Goal: Task Accomplishment & Management: Complete application form

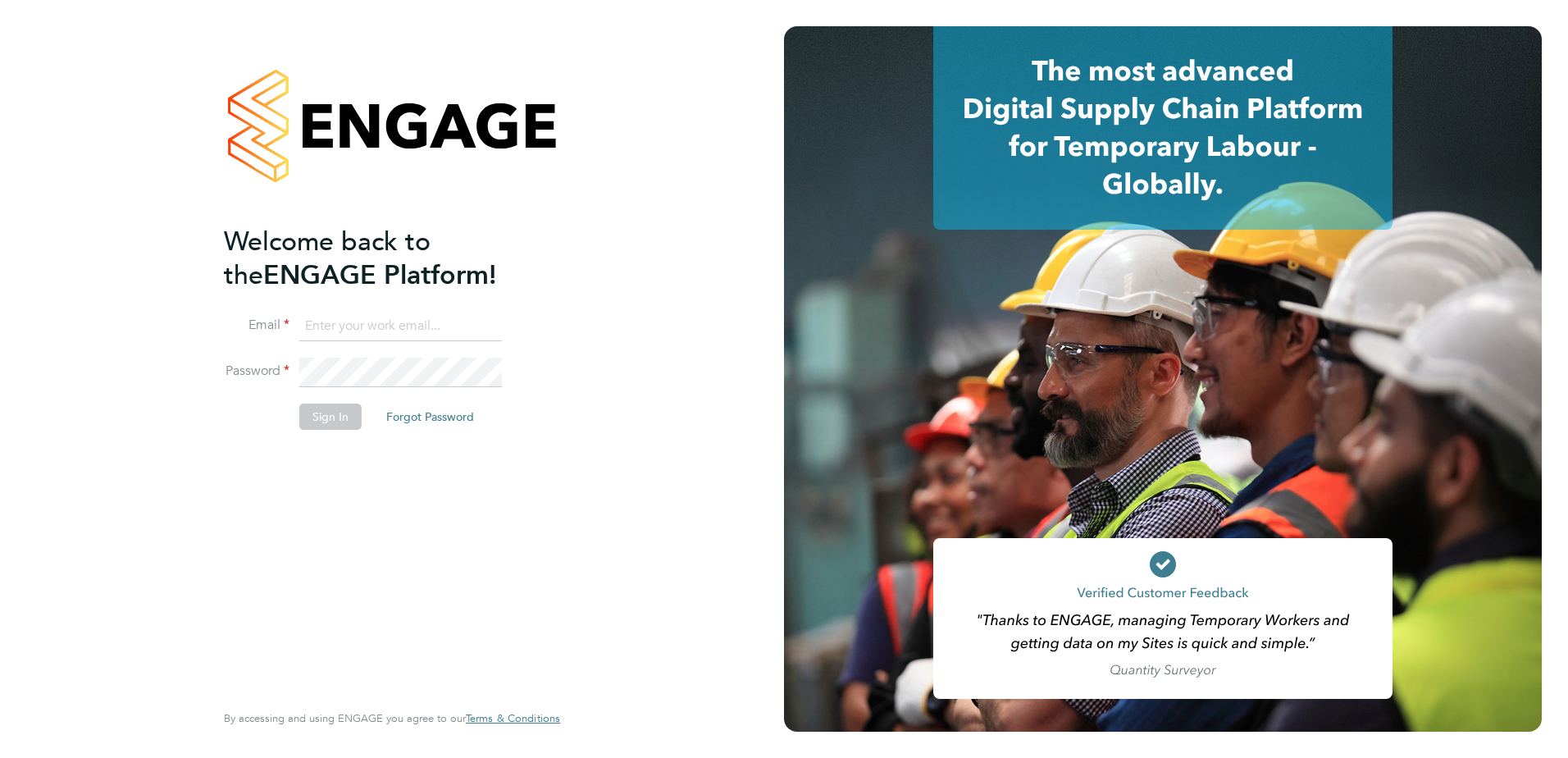
type input "admin@crestplus.com"
click at [318, 416] on button "Sign In" at bounding box center [331, 416] width 63 height 26
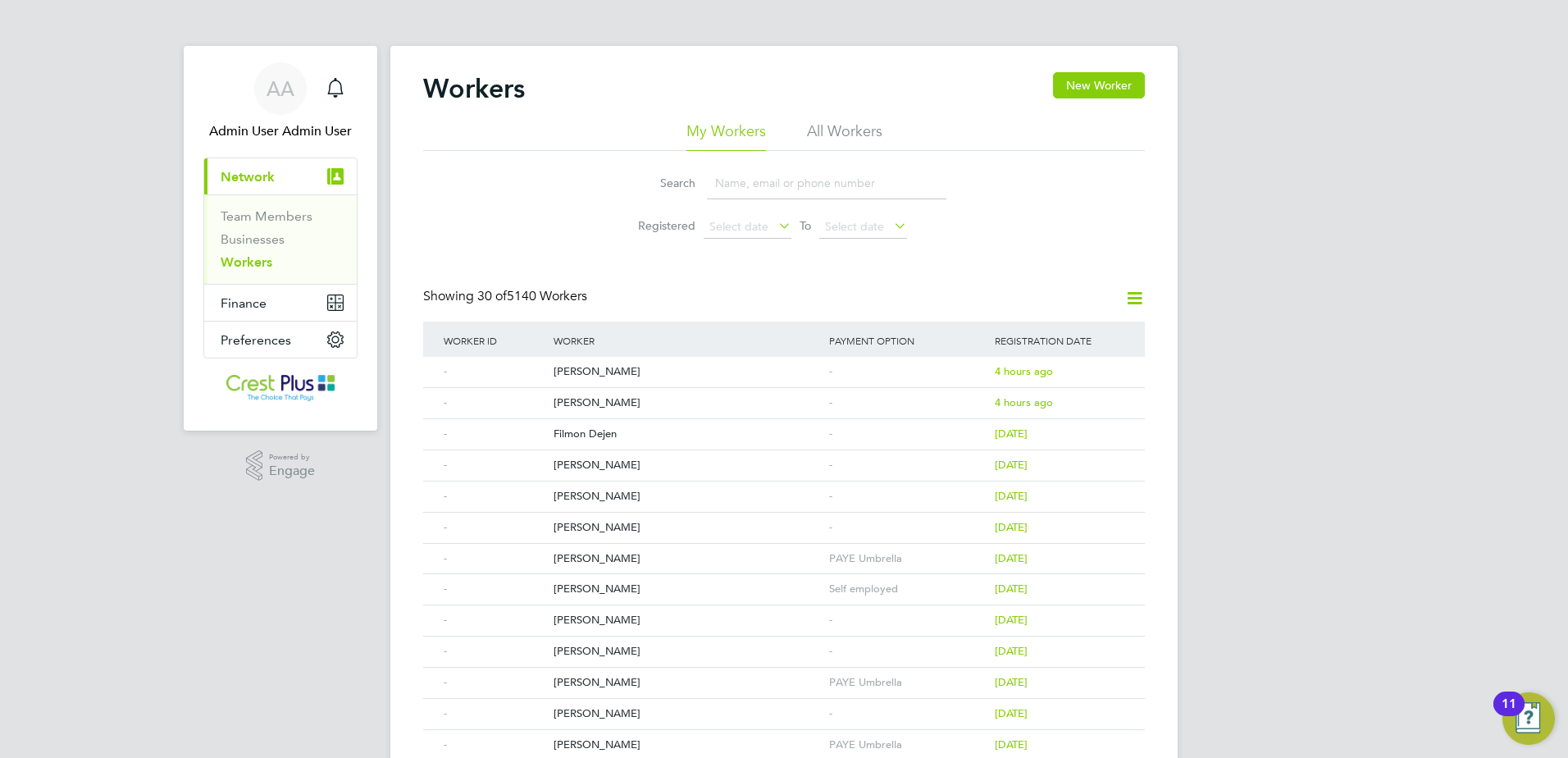
click at [766, 177] on input at bounding box center [826, 184] width 239 height 32
paste input "Islam"
type input "Islam"
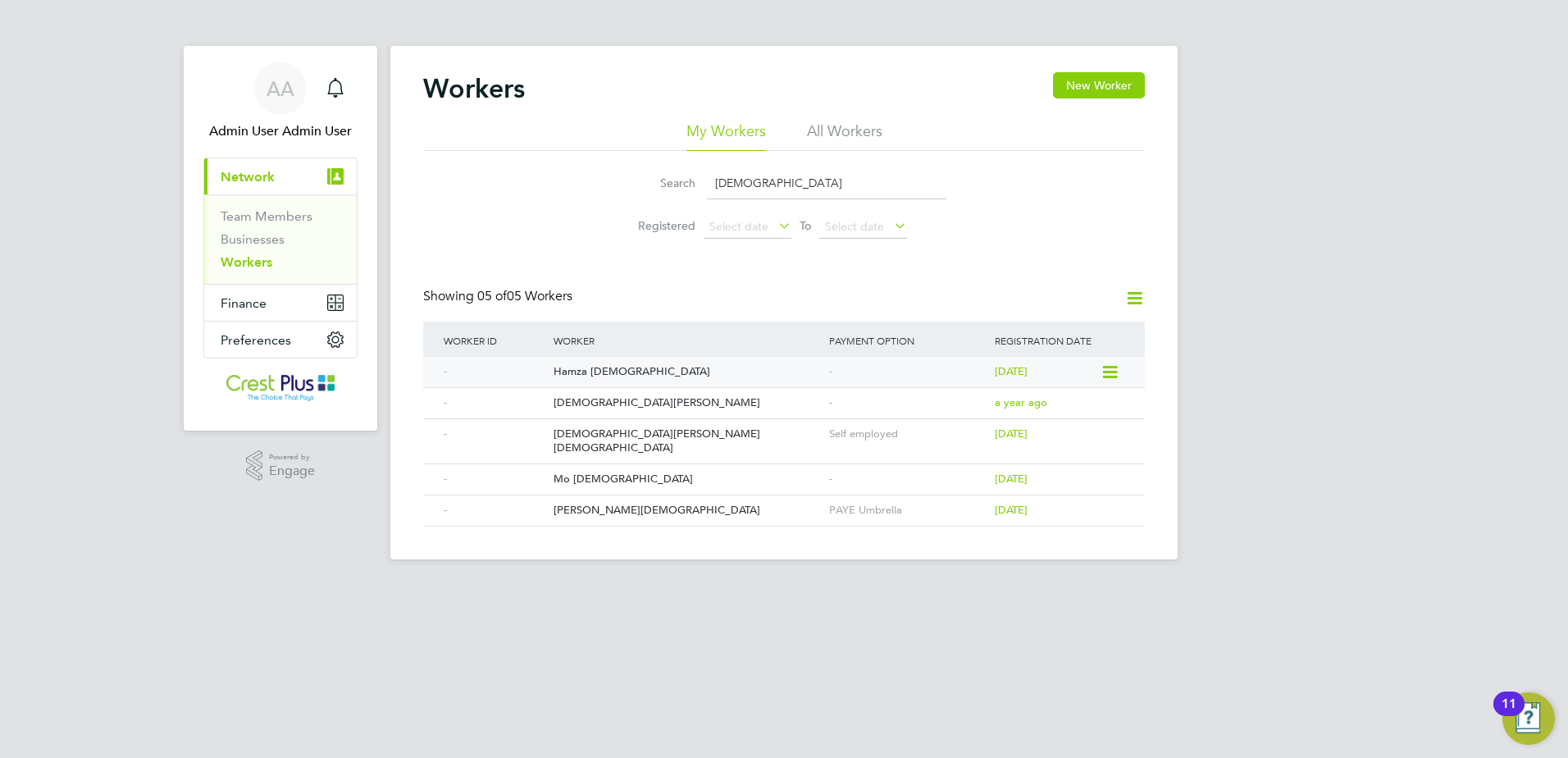
click at [625, 372] on div "Hamza [DEMOGRAPHIC_DATA]" at bounding box center [687, 372] width 276 height 30
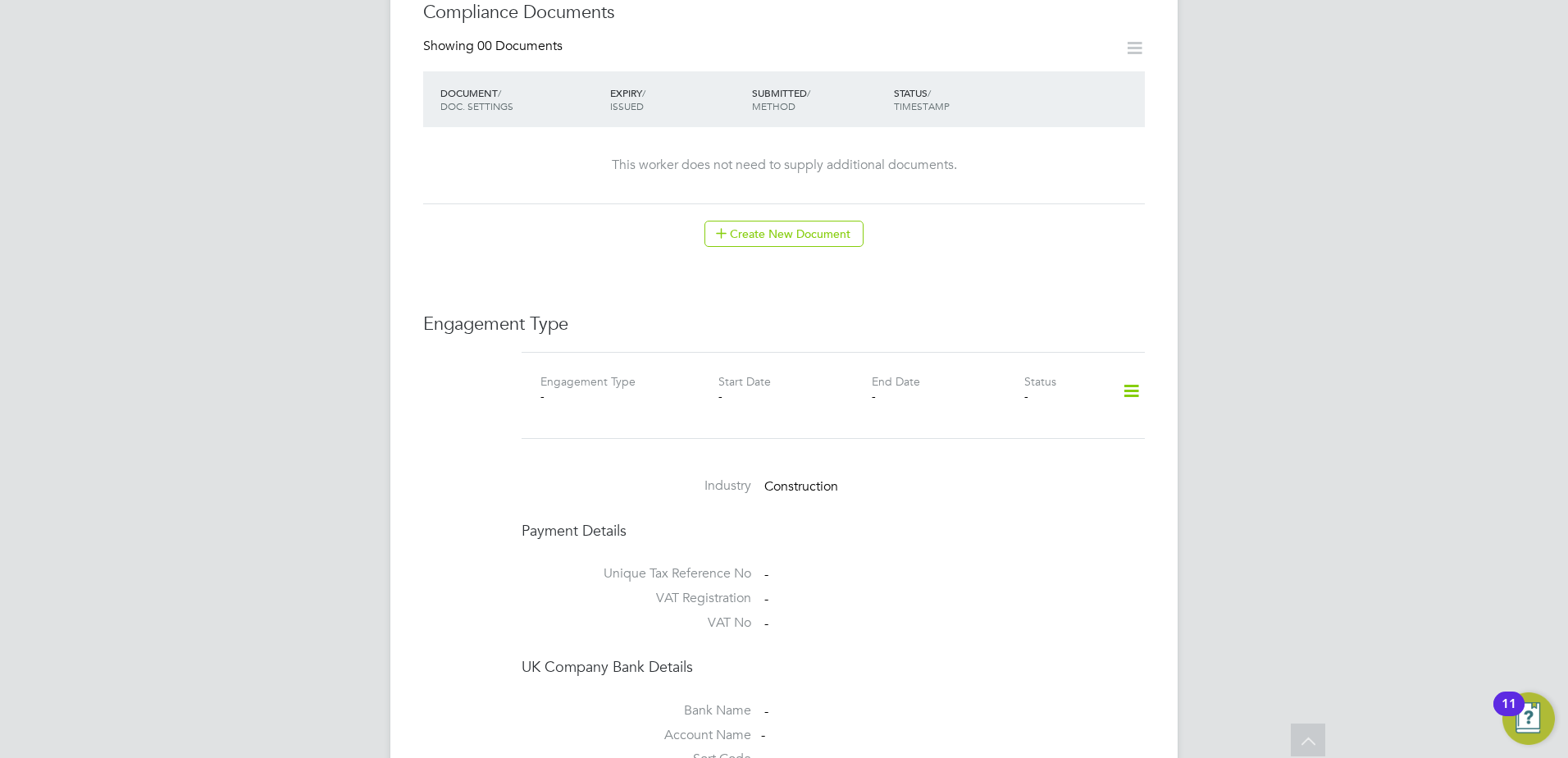
scroll to position [957, 0]
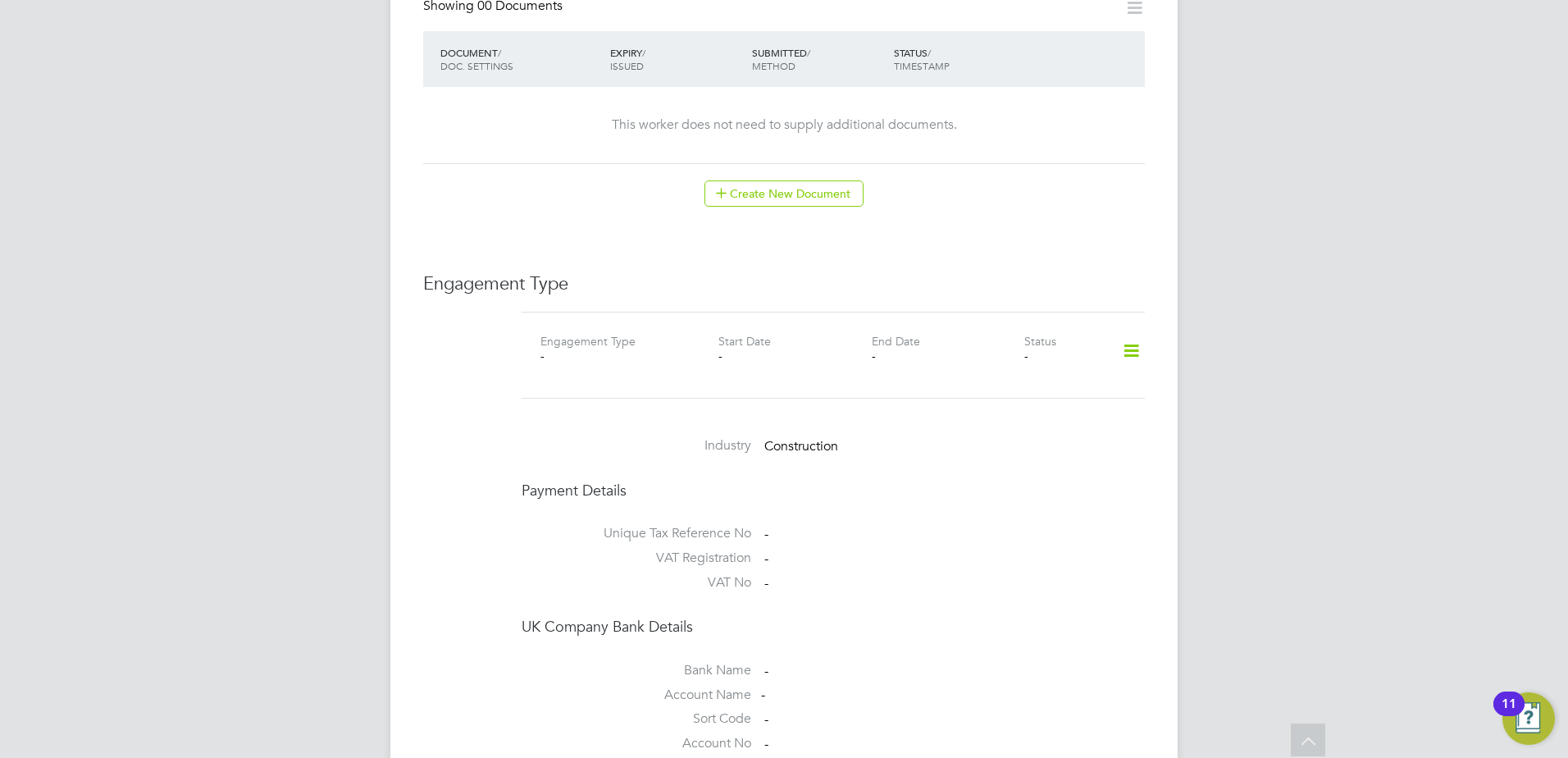
click at [1130, 332] on icon at bounding box center [1132, 351] width 29 height 38
click at [1008, 388] on li "Add Engagement Type" at bounding box center [1047, 389] width 186 height 23
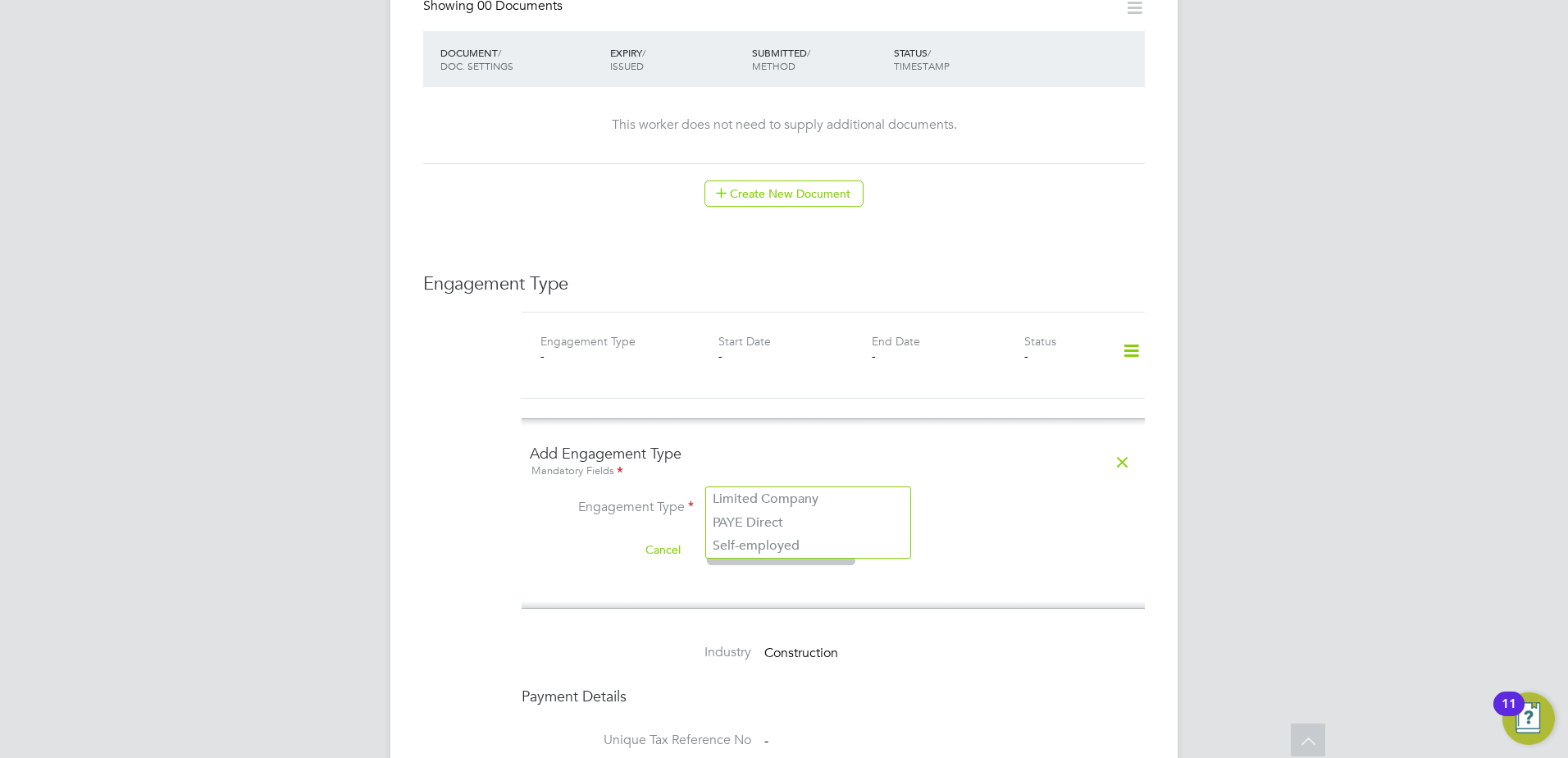
click at [785, 497] on input at bounding box center [808, 509] width 202 height 23
click at [772, 516] on li "PAYE Direct" at bounding box center [808, 522] width 204 height 24
type input "PAYE Direct"
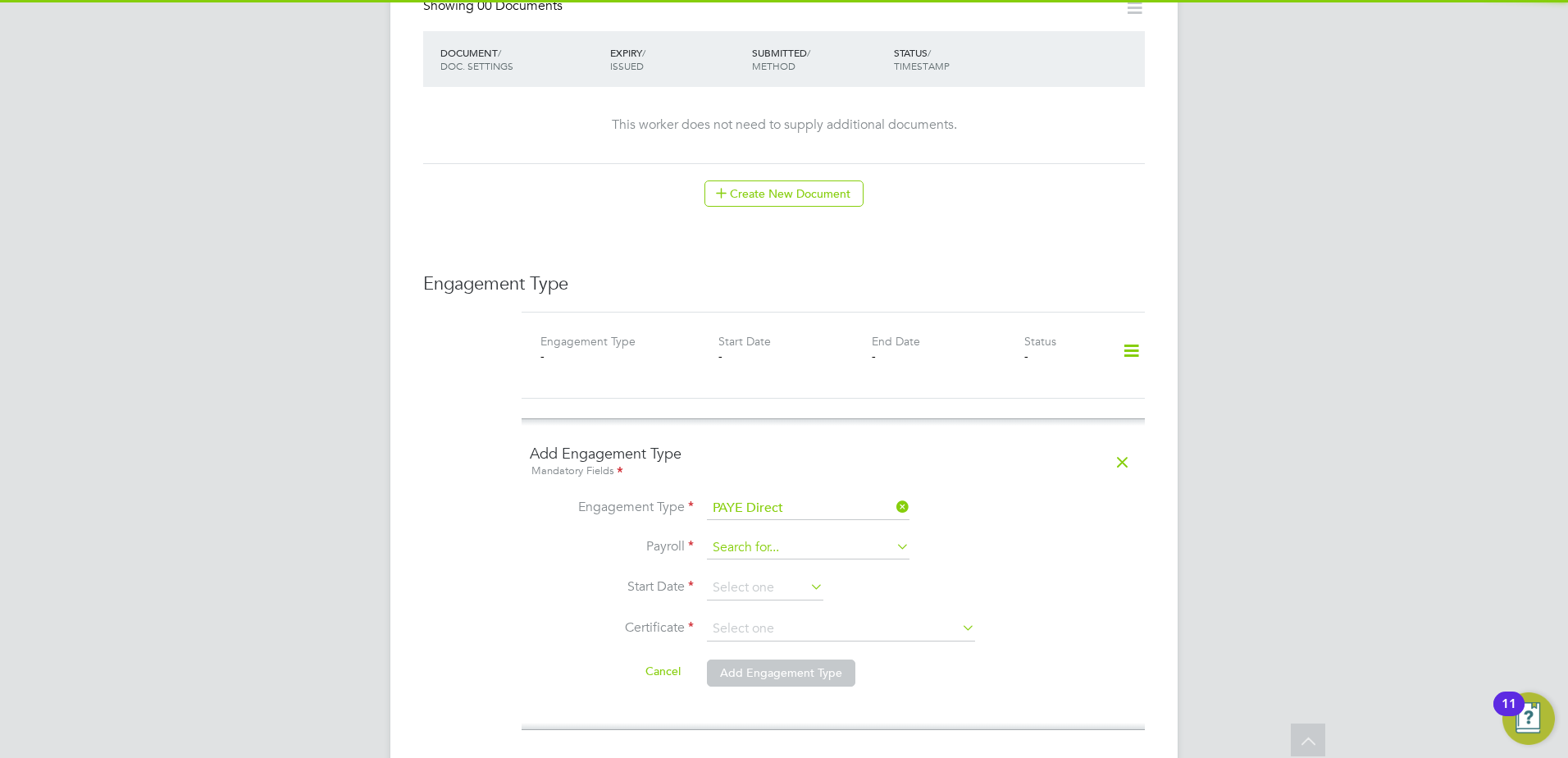
click at [768, 537] on input at bounding box center [808, 548] width 202 height 23
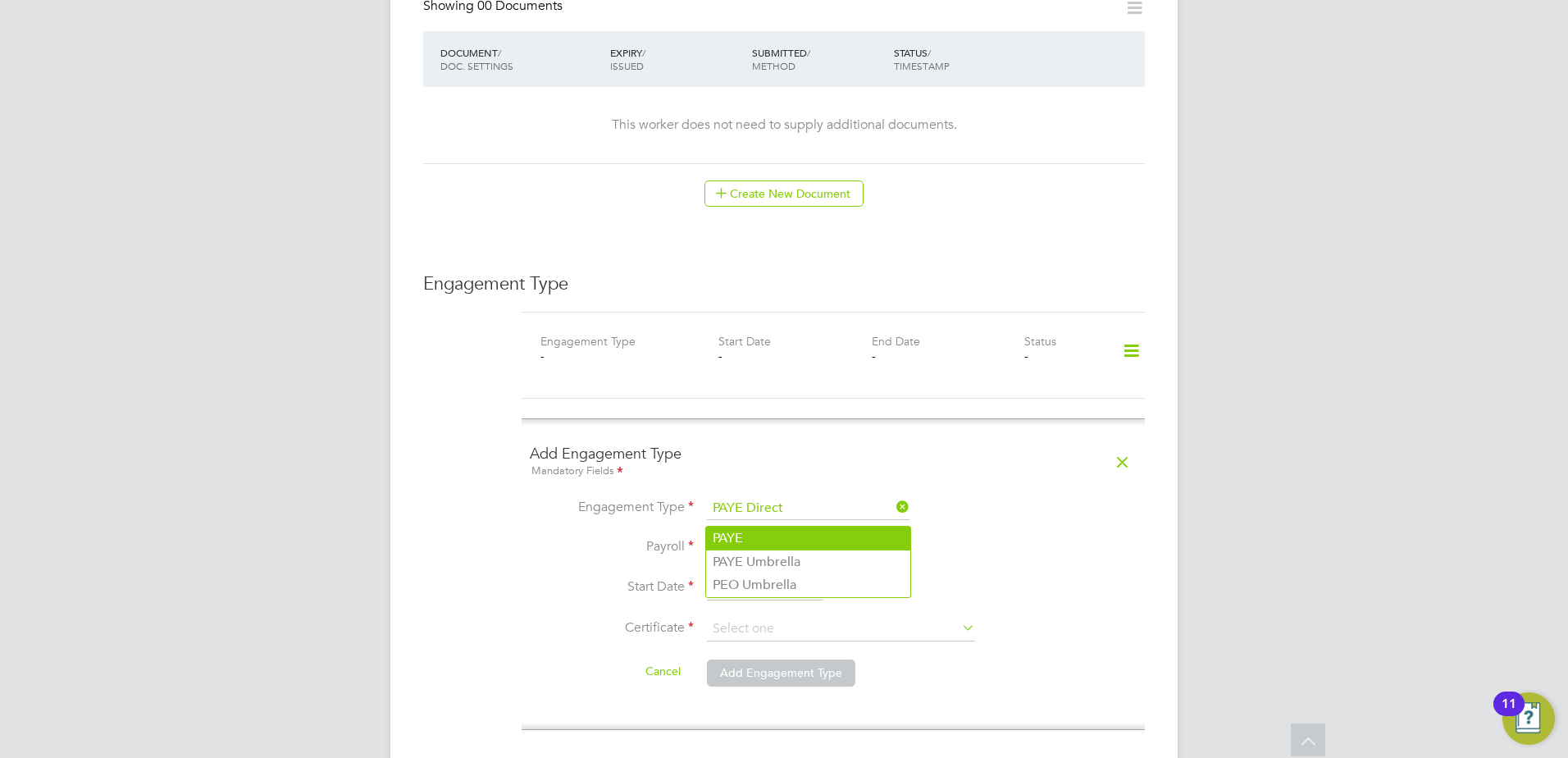
click at [752, 539] on li "PAYE" at bounding box center [808, 538] width 204 height 24
type input "PAYE"
click at [750, 537] on input at bounding box center [808, 548] width 202 height 23
click at [770, 555] on li "PAYE Umbrella" at bounding box center [808, 562] width 204 height 24
type input "PAYE Umbrella"
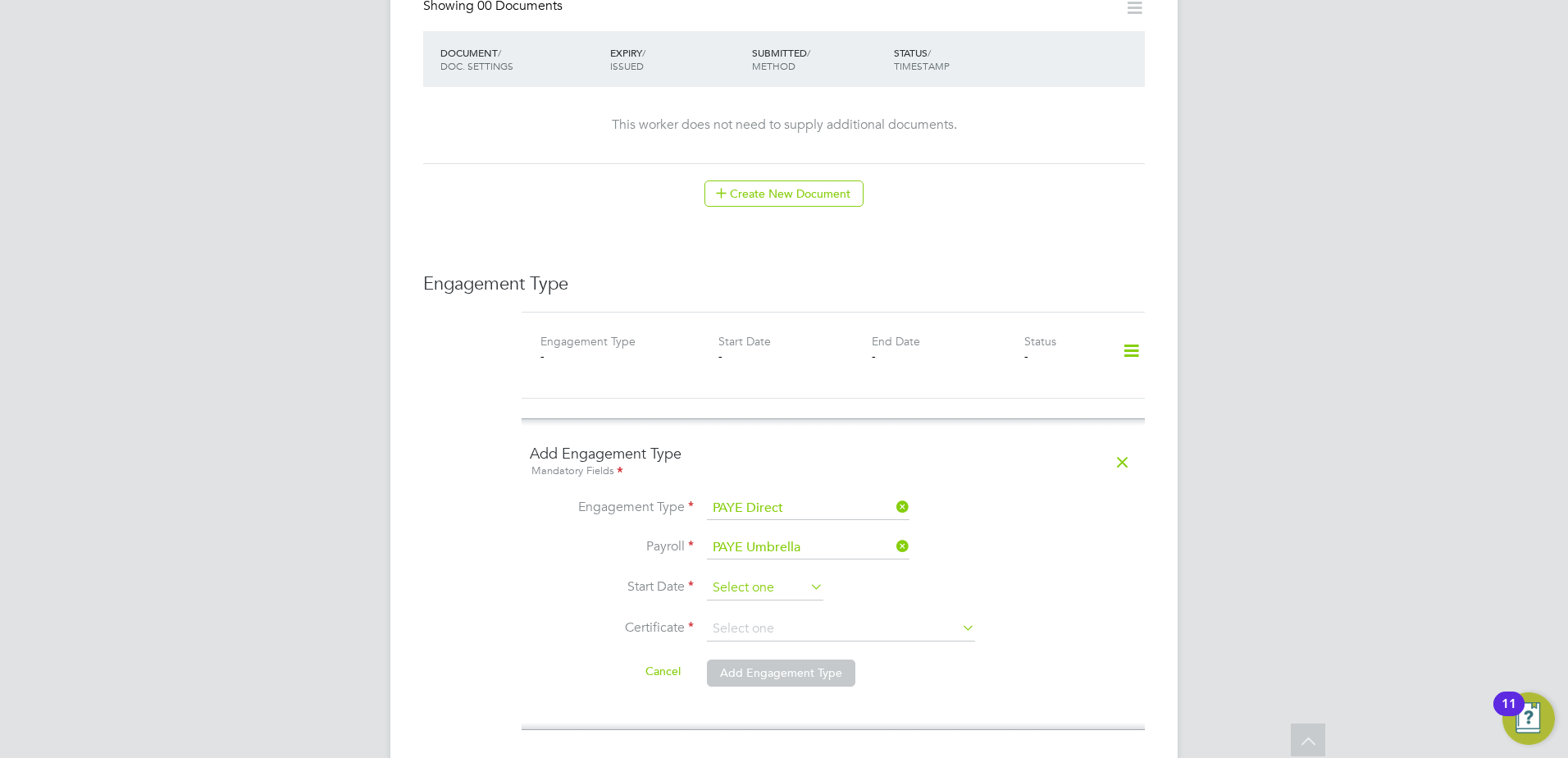
click at [764, 576] on input at bounding box center [765, 588] width 116 height 24
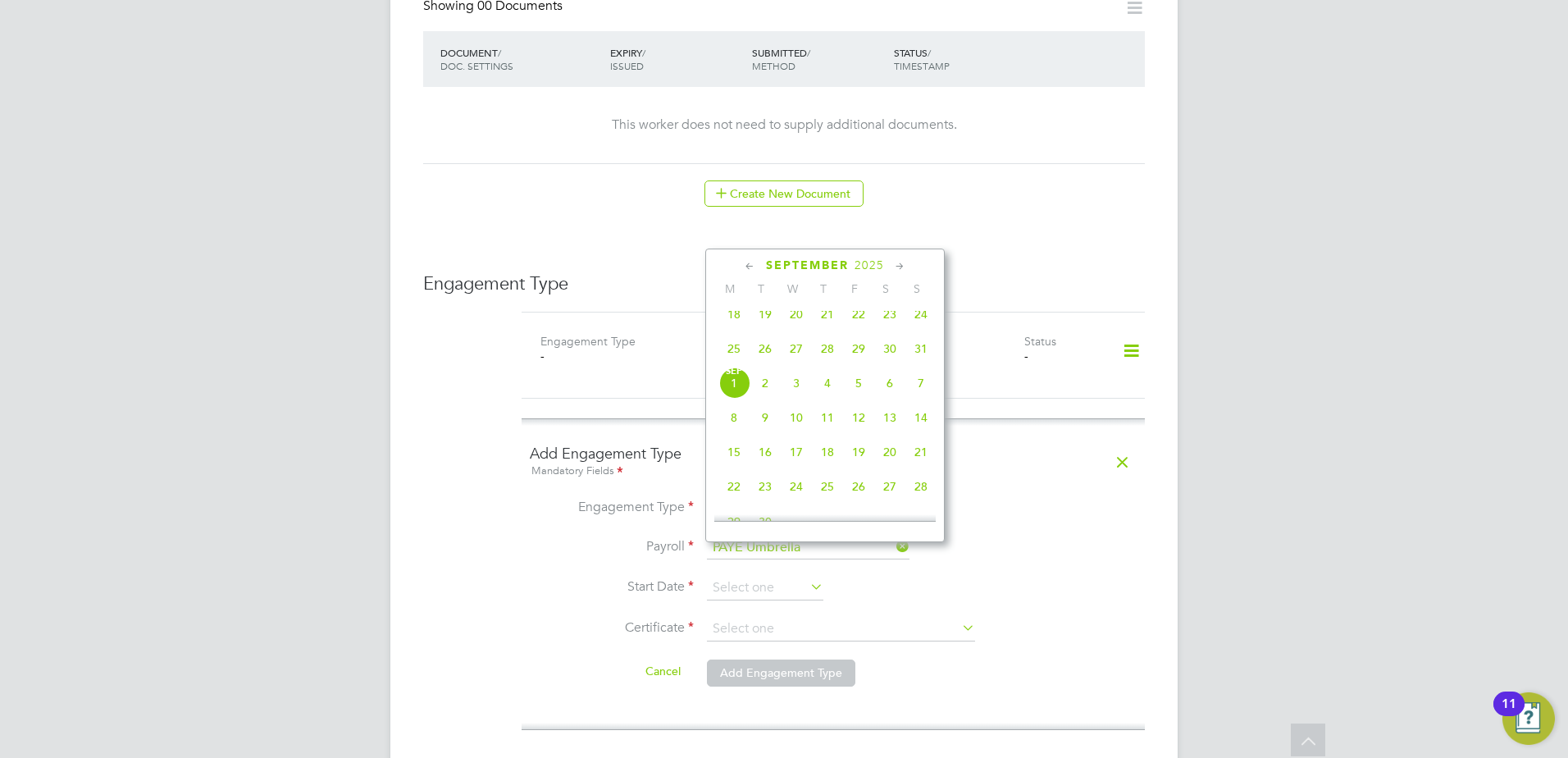
click at [733, 364] on span "25" at bounding box center [734, 349] width 31 height 31
type input "[DATE]"
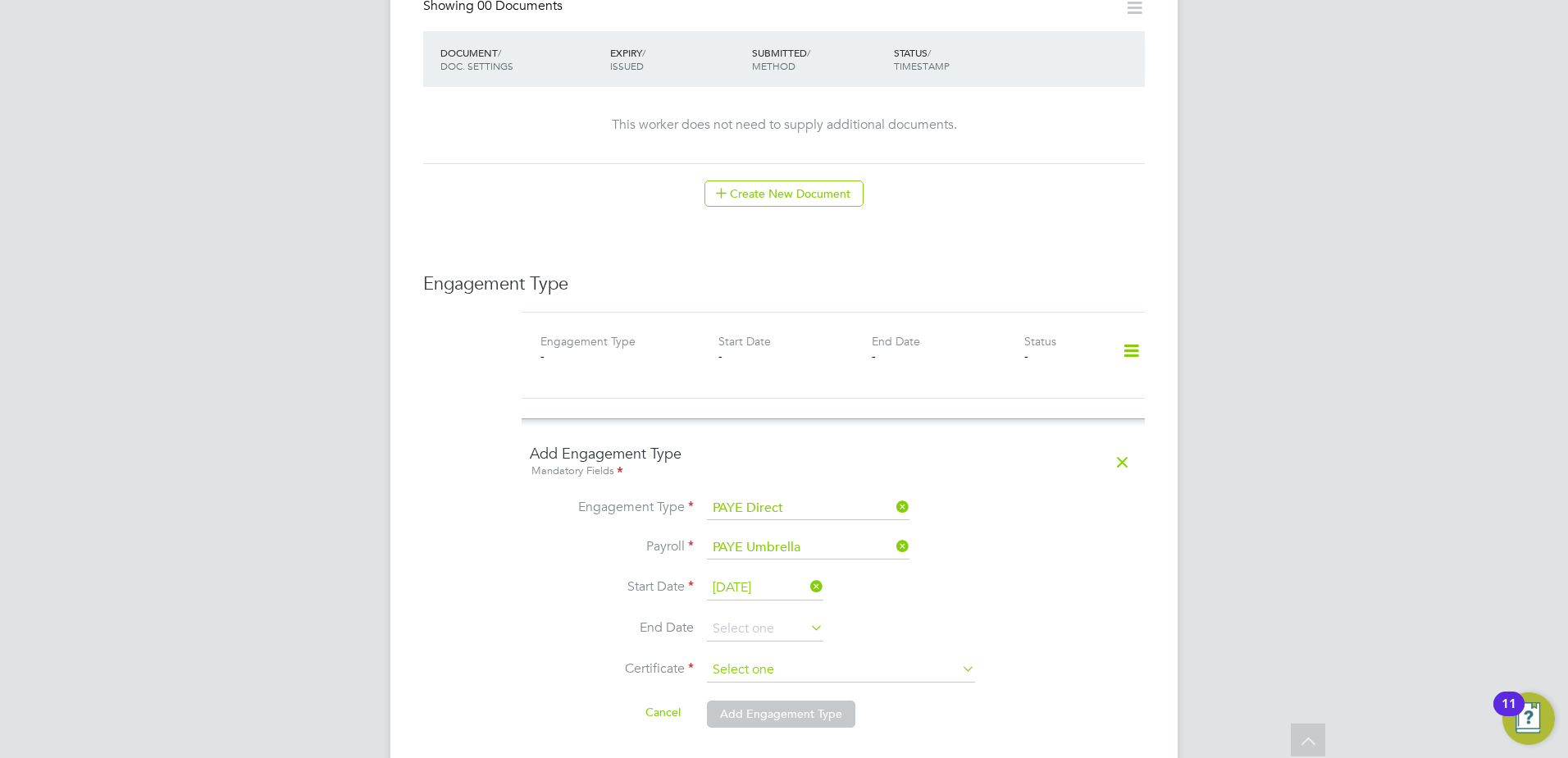
click at [712, 658] on input at bounding box center [840, 669] width 268 height 24
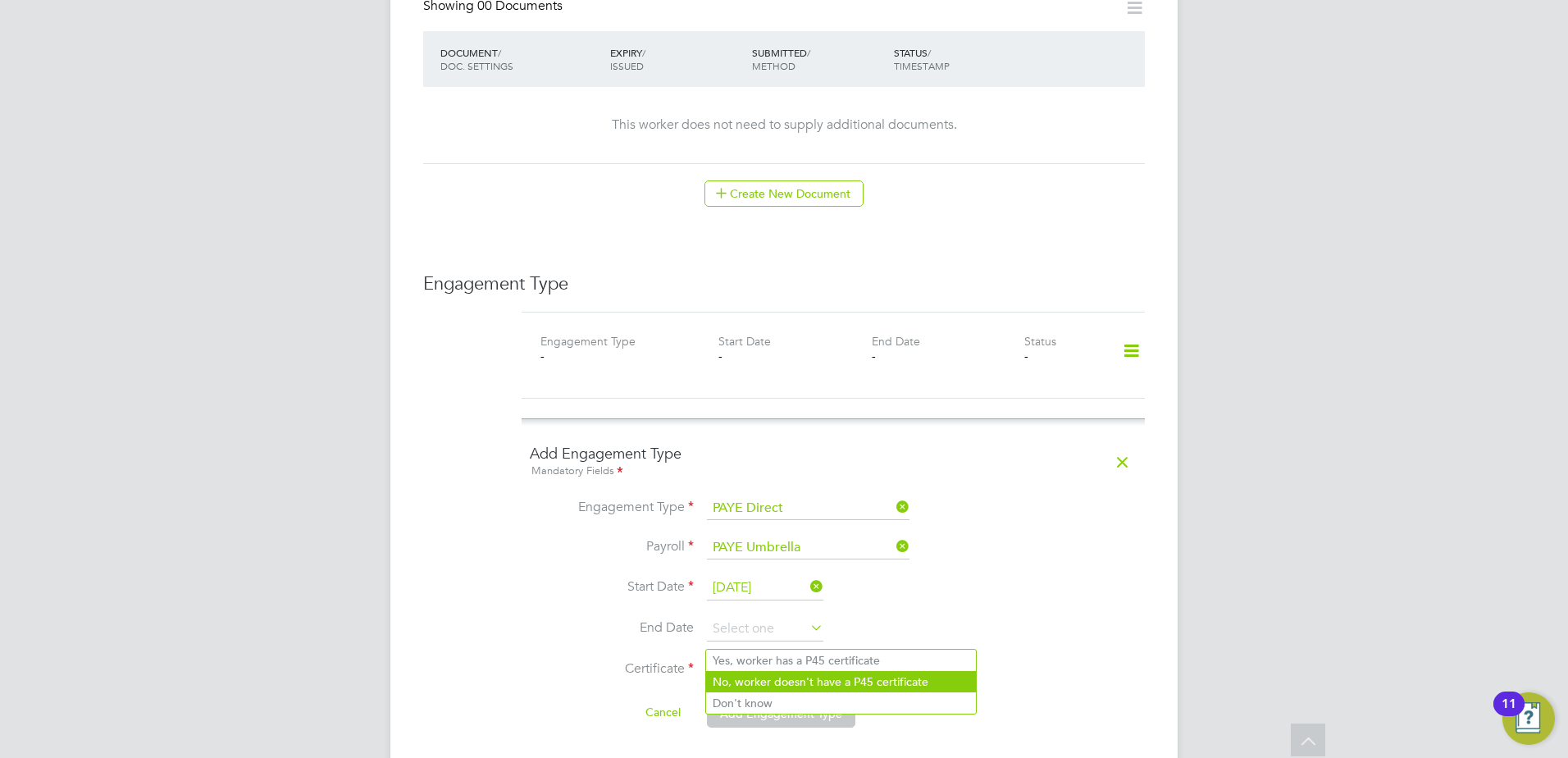
click at [737, 682] on li "No, worker doesn't have a P45 certificate" at bounding box center [840, 682] width 270 height 22
type input "No, worker doesn't have a P45 certificate"
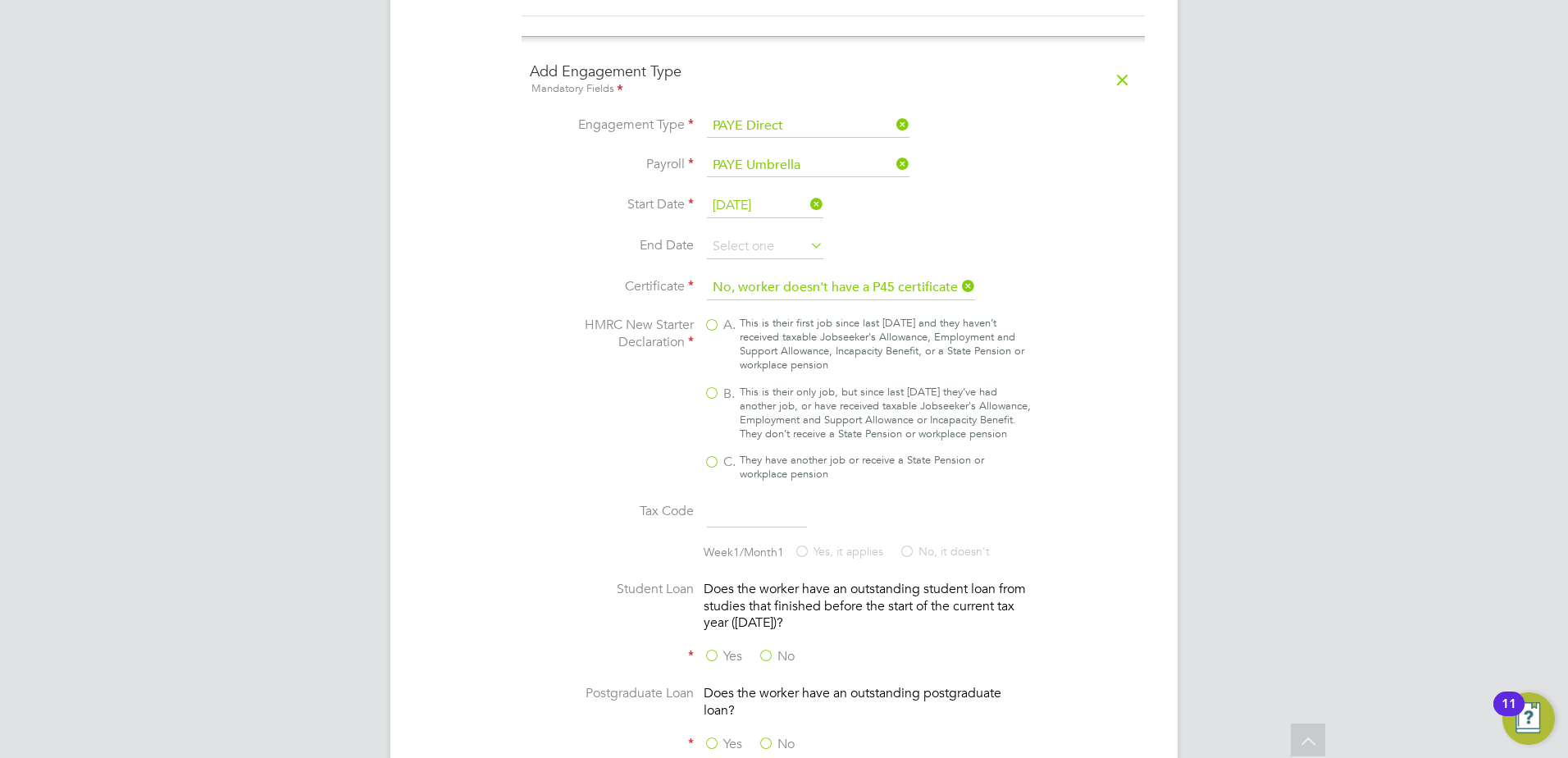
scroll to position [1503, 0]
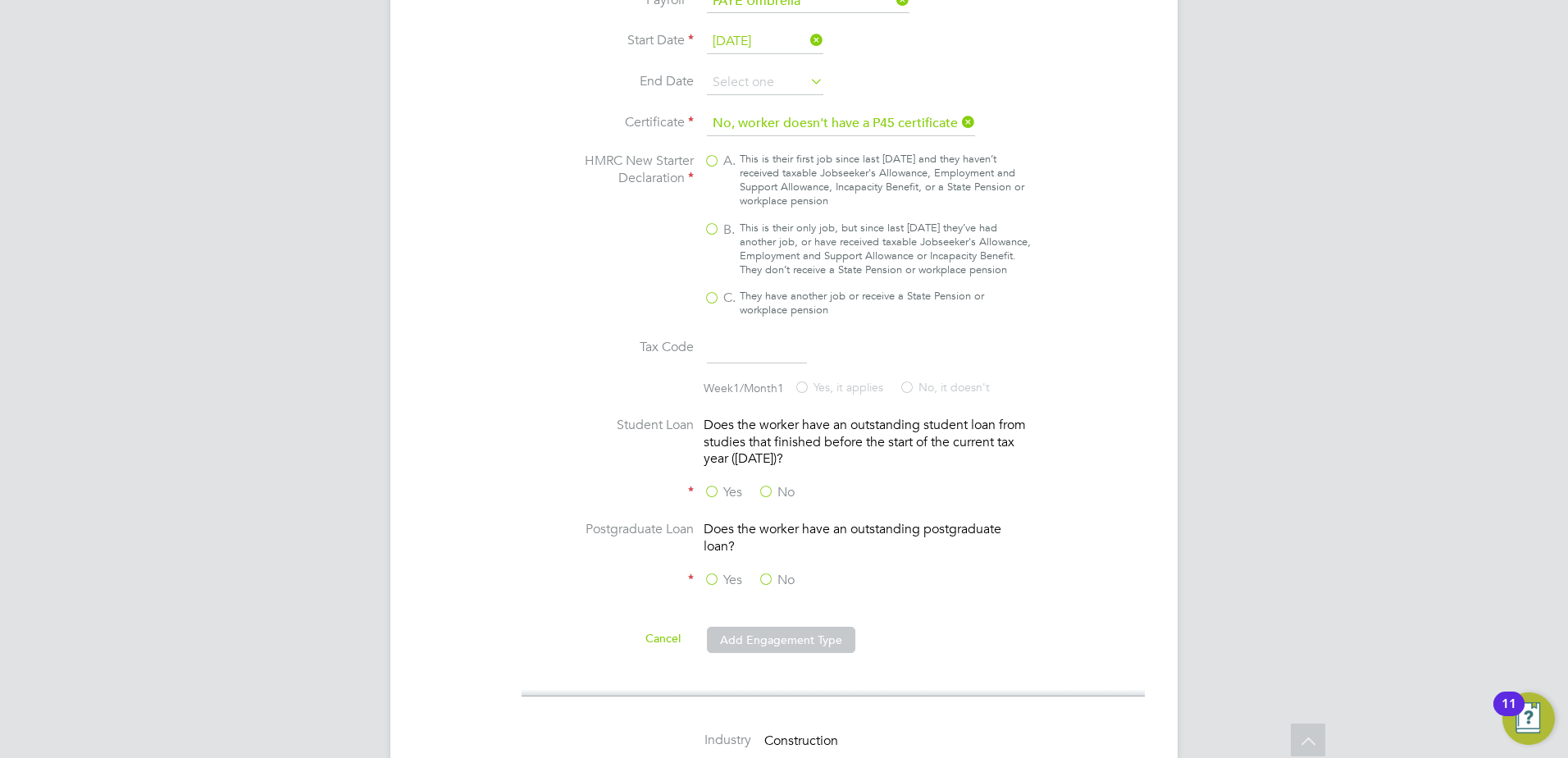
click at [755, 221] on div "This is their only job, but since last [DATE] they’ve had another job, or have …" at bounding box center [885, 249] width 291 height 56
click at [0, 0] on input "B. This is their only job, but since last [DATE] they’ve had another job, or ha…" at bounding box center [0, 0] width 0 height 0
type input "1257L"
click at [766, 484] on label "No" at bounding box center [776, 492] width 37 height 17
click at [0, 0] on input "No" at bounding box center [0, 0] width 0 height 0
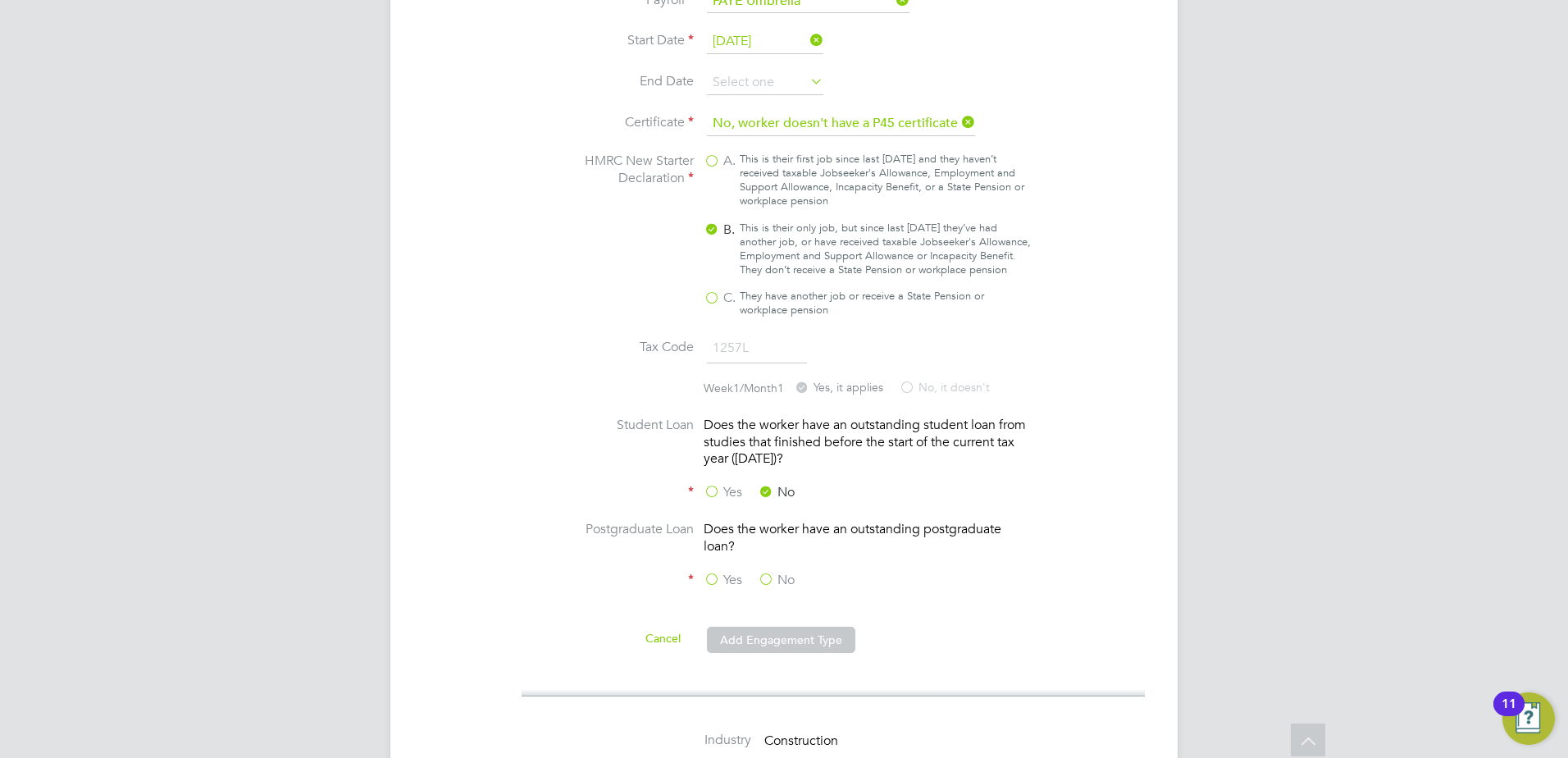
click at [767, 572] on label "No" at bounding box center [776, 580] width 37 height 17
click at [0, 0] on input "No" at bounding box center [0, 0] width 0 height 0
click at [764, 626] on button "Add Engagement Type" at bounding box center [781, 639] width 149 height 26
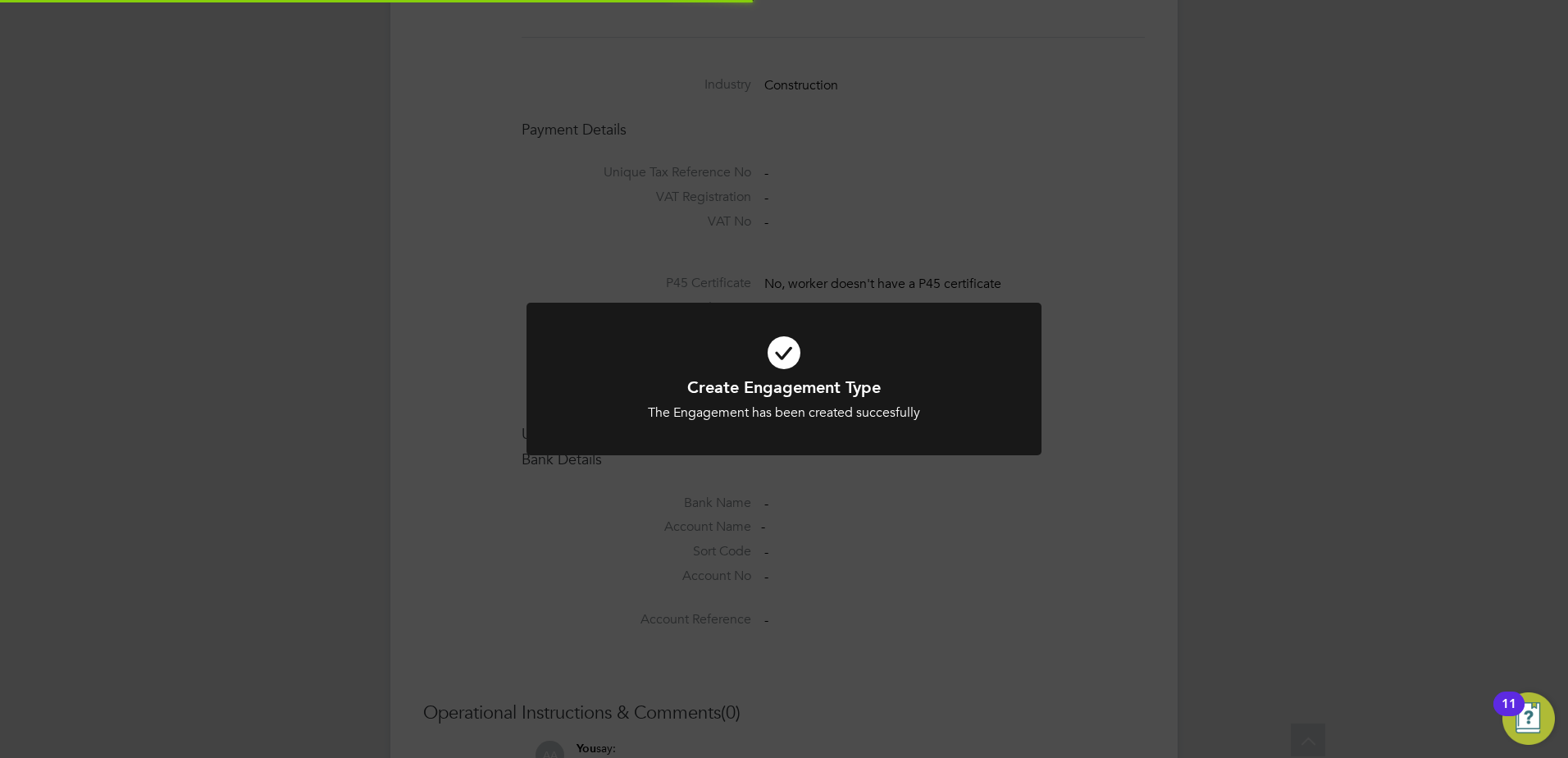
scroll to position [1319, 0]
